Goal: Register for event/course

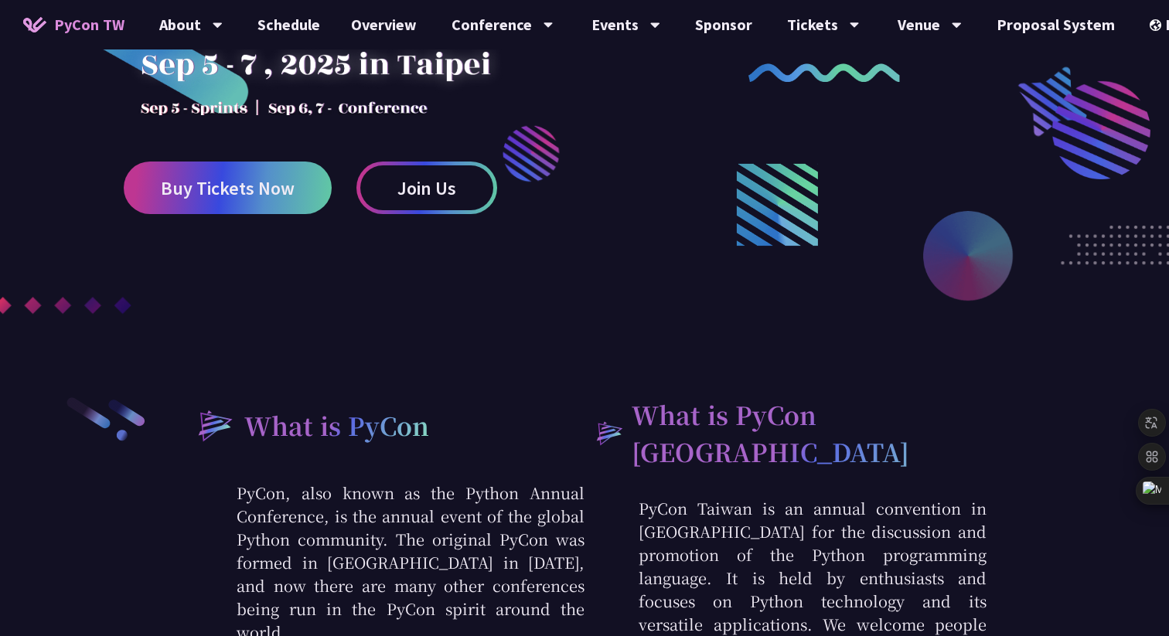
scroll to position [297, 0]
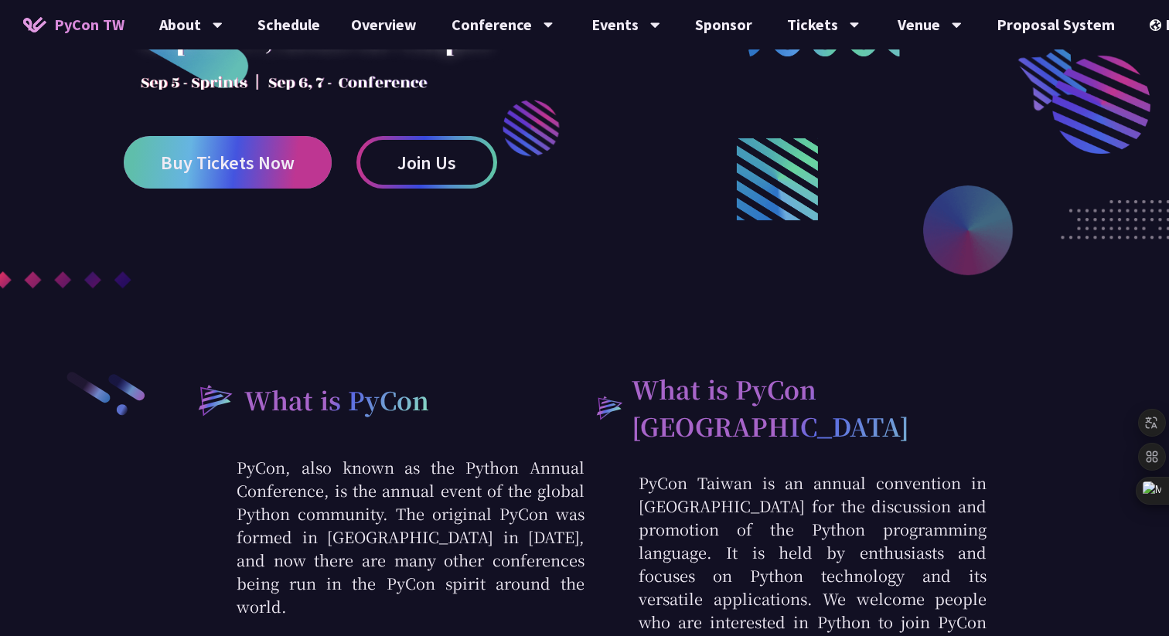
click at [248, 167] on span "Buy Tickets Now" at bounding box center [228, 162] width 134 height 19
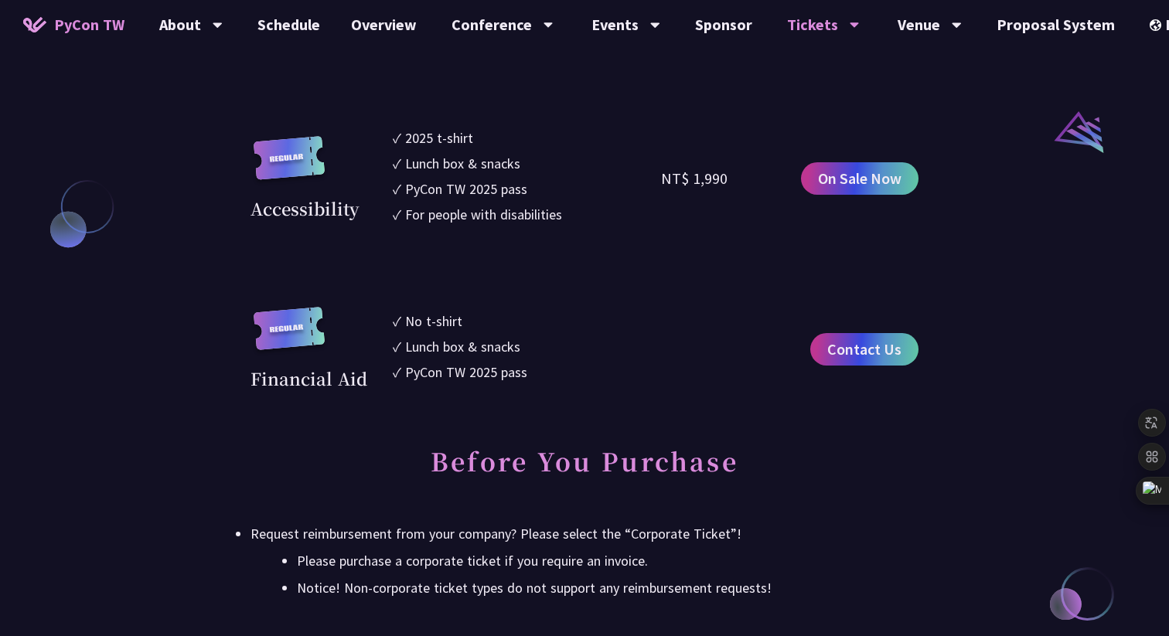
scroll to position [1675, 0]
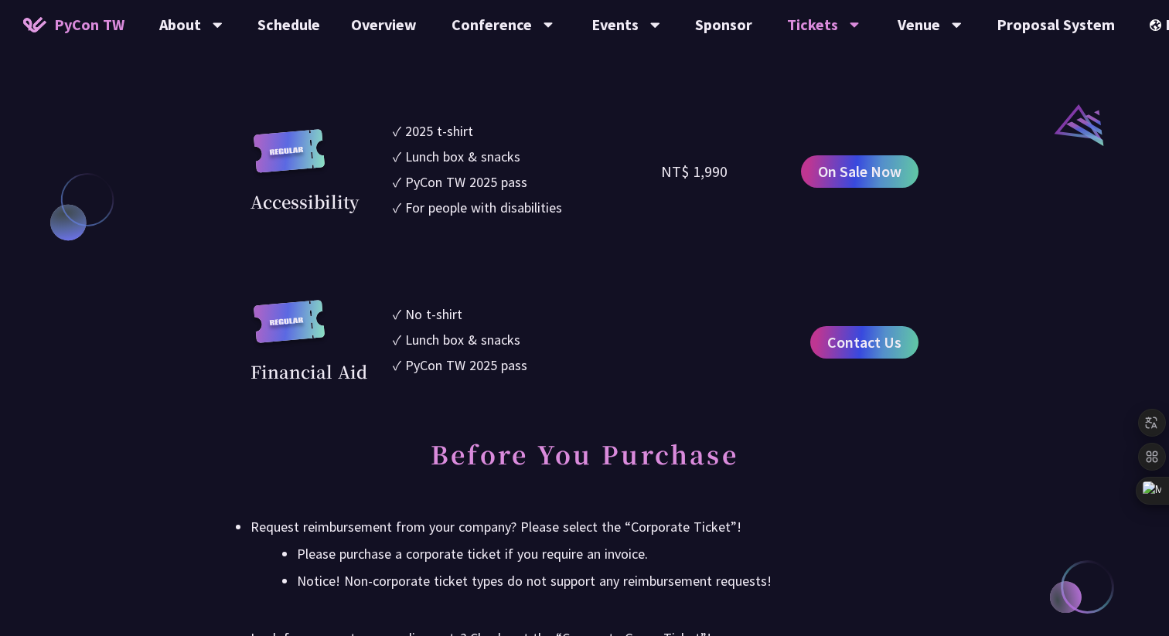
click at [786, 170] on div "NT$ 1,990" at bounding box center [728, 172] width 135 height 102
click at [829, 174] on span "On Sale Now" at bounding box center [860, 171] width 84 height 23
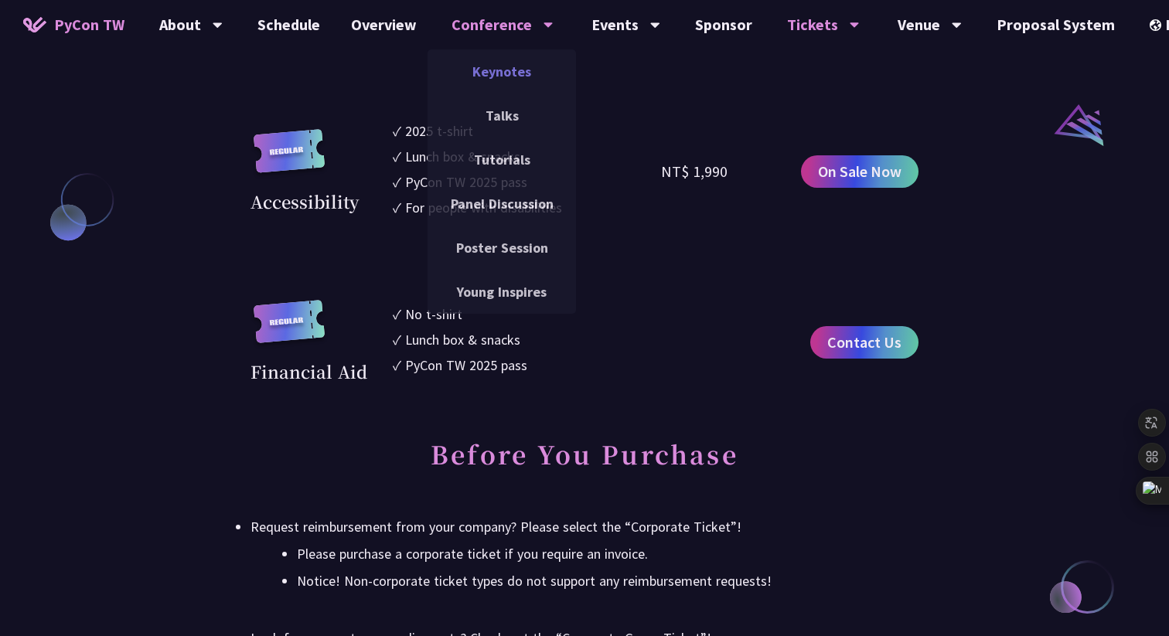
click at [486, 72] on link "Keynotes" at bounding box center [502, 71] width 148 height 36
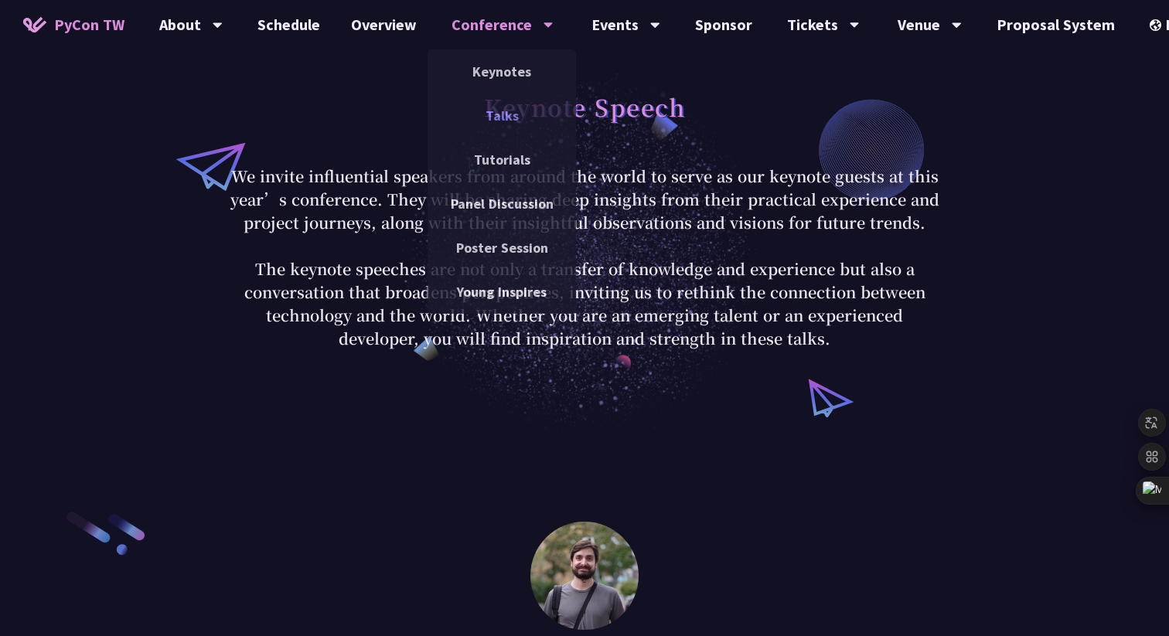
click at [500, 123] on link "Talks" at bounding box center [502, 115] width 148 height 36
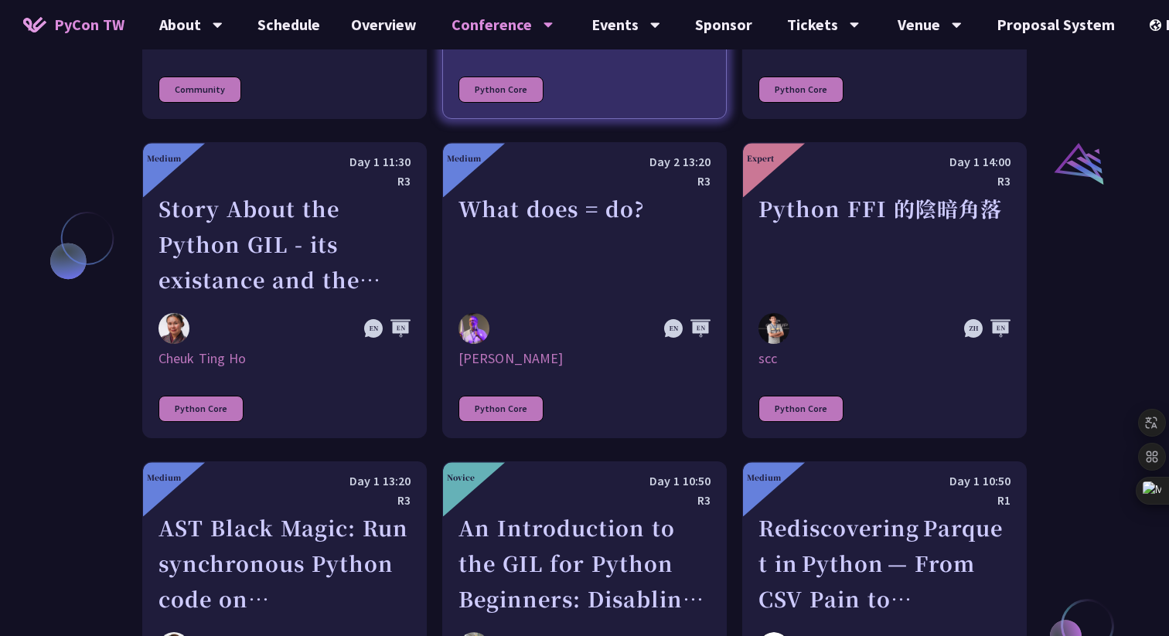
scroll to position [1736, 0]
